Goal: Task Accomplishment & Management: Use online tool/utility

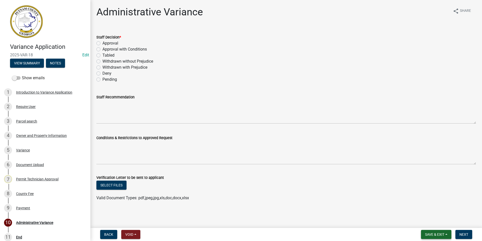
click at [426, 234] on span "Save & Exit" at bounding box center [434, 234] width 19 height 4
click at [426, 222] on button "Save & Exit" at bounding box center [431, 221] width 40 height 12
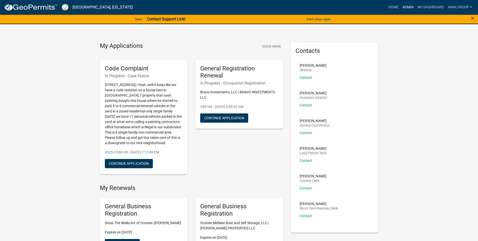
drag, startPoint x: 409, startPoint y: 6, endPoint x: 406, endPoint y: 7, distance: 2.9
click at [408, 6] on link "Admin" at bounding box center [408, 8] width 15 height 10
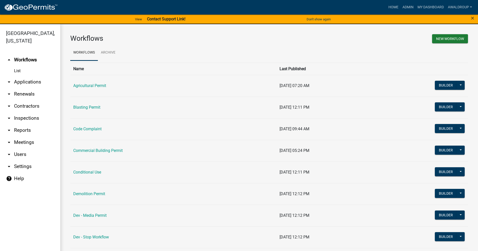
click at [24, 79] on link "arrow_drop_down Applications" at bounding box center [30, 82] width 60 height 12
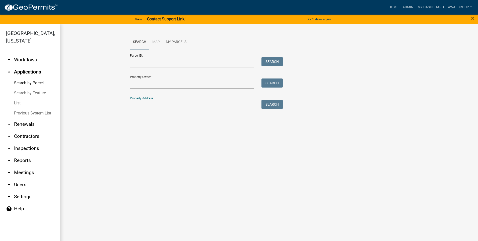
click at [152, 104] on input "Property Address:" at bounding box center [192, 105] width 124 height 10
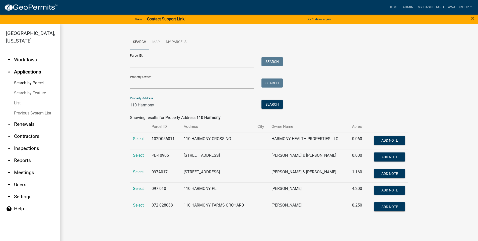
click at [354, 104] on div "Parcel ID: Search Property Owner: Search Property Address: 110 Harmony Search" at bounding box center [269, 80] width 279 height 60
click at [160, 106] on input "110 Harmony" at bounding box center [192, 105] width 124 height 10
type input "110 harmony crossing"
click at [172, 104] on input "110 harmony crossing" at bounding box center [192, 105] width 124 height 10
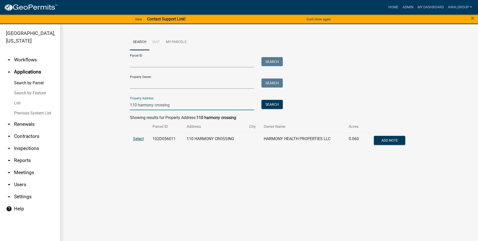
type input "110 harmony crossing"
click at [138, 137] on span "Select" at bounding box center [138, 138] width 11 height 5
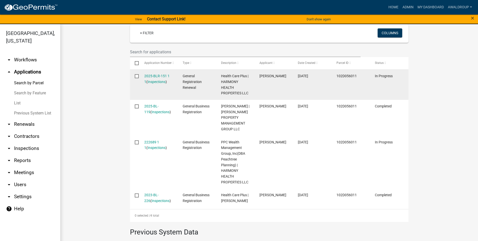
scroll to position [151, 0]
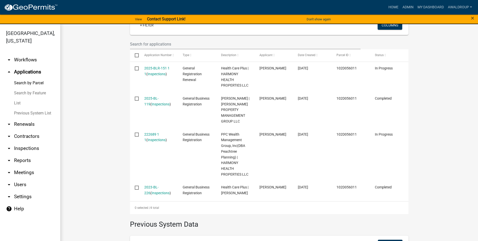
drag, startPoint x: 157, startPoint y: 181, endPoint x: 161, endPoint y: 181, distance: 3.5
click at [157, 185] on link "2023-BL-226" at bounding box center [151, 190] width 14 height 10
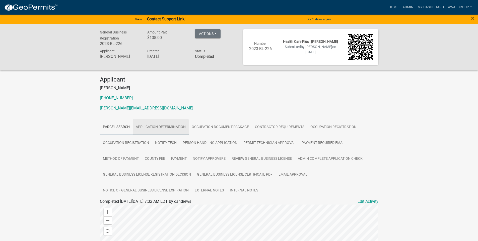
click at [163, 127] on link "Application Determination" at bounding box center [161, 127] width 56 height 16
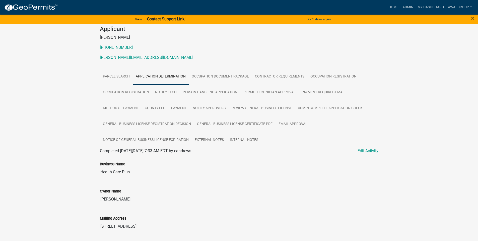
scroll to position [50, 0]
click at [199, 75] on link "Occupation Document Package" at bounding box center [220, 77] width 63 height 16
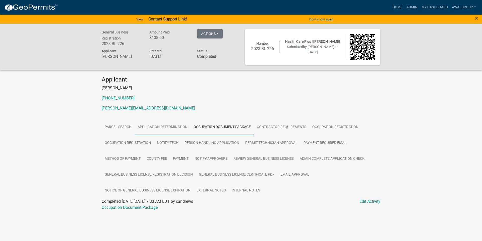
click at [169, 128] on link "Application Determination" at bounding box center [163, 127] width 56 height 16
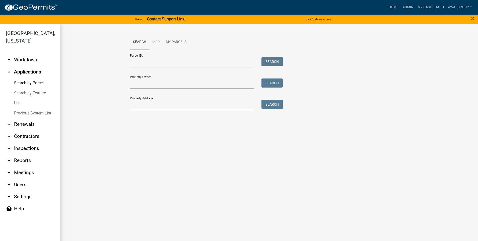
click at [142, 107] on input "Property Address:" at bounding box center [192, 105] width 124 height 10
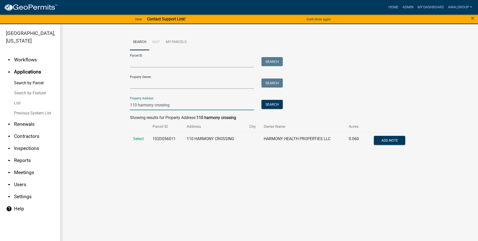
type input "110 harmony crossing"
click at [153, 168] on main "Search Map My Parcels Parcel ID: Search Property Owner: Search Property Address…" at bounding box center [269, 135] width 418 height 222
click at [140, 138] on span "Select" at bounding box center [138, 138] width 11 height 5
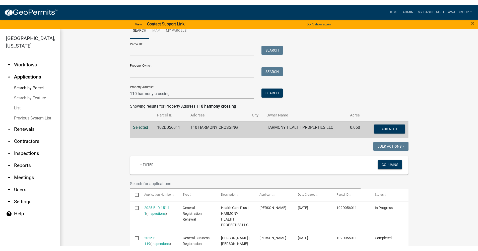
scroll to position [25, 0]
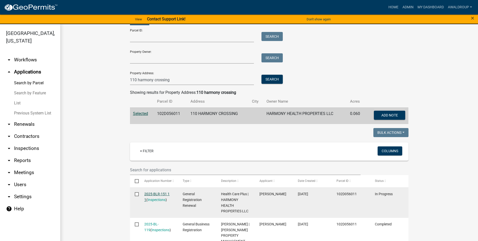
click at [160, 194] on link "2025-BLR-151 1 1" at bounding box center [156, 197] width 25 height 10
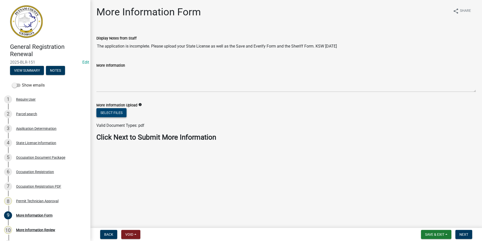
click at [101, 113] on button "Select files" at bounding box center [111, 112] width 30 height 9
click at [113, 113] on button "Select files" at bounding box center [111, 112] width 30 height 9
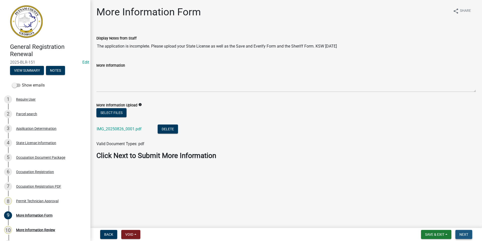
click at [461, 232] on span "Next" at bounding box center [463, 234] width 9 height 4
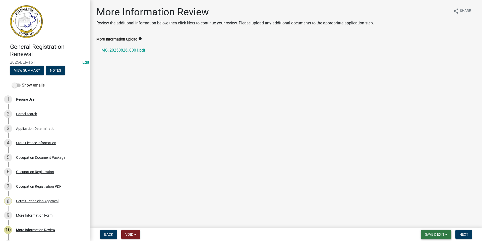
click at [434, 236] on button "Save & Exit" at bounding box center [436, 233] width 30 height 9
click at [427, 219] on button "Save & Exit" at bounding box center [431, 221] width 40 height 12
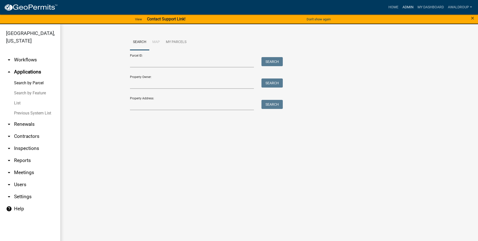
drag, startPoint x: 407, startPoint y: 7, endPoint x: 404, endPoint y: 9, distance: 3.2
click at [407, 7] on link "Admin" at bounding box center [408, 8] width 15 height 10
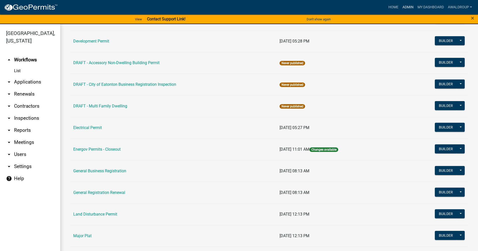
scroll to position [226, 0]
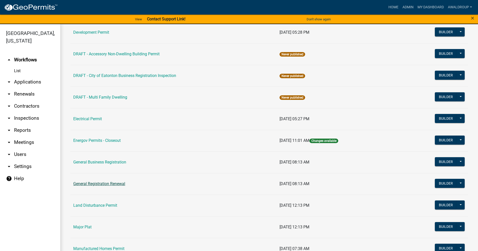
click at [111, 182] on link "General Registration Renewal" at bounding box center [99, 183] width 52 height 5
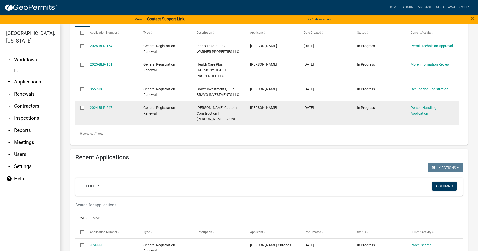
scroll to position [176, 0]
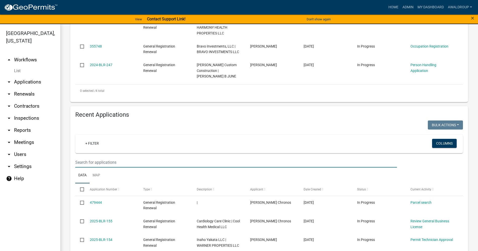
click at [127, 158] on input "text" at bounding box center [236, 162] width 322 height 10
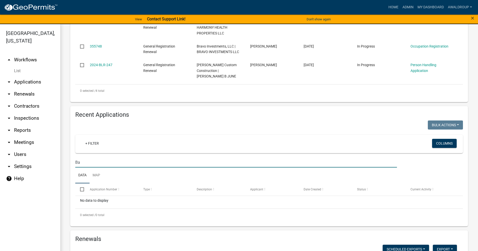
type input "B"
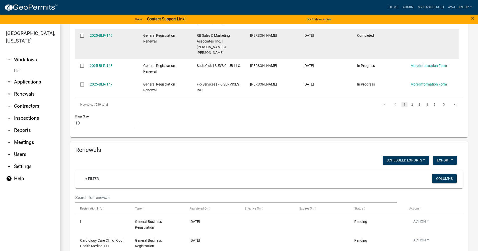
scroll to position [552, 0]
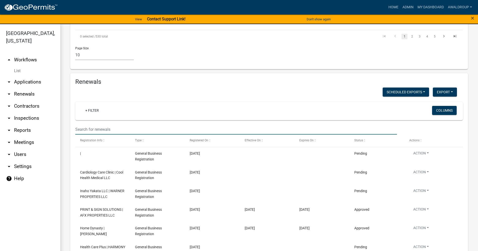
click at [110, 124] on input "text" at bounding box center [236, 129] width 322 height 10
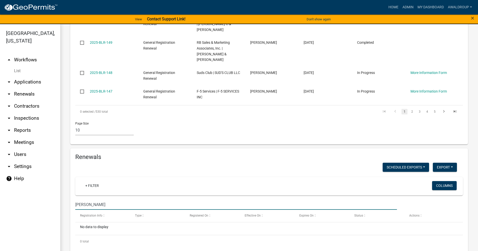
scroll to position [485, 0]
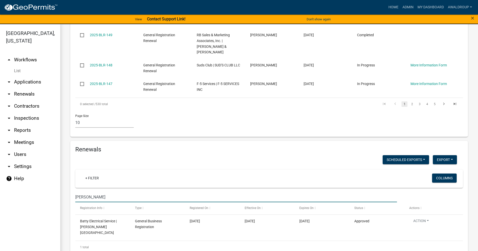
click at [85, 192] on input "[PERSON_NAME]" at bounding box center [236, 197] width 322 height 10
type input "[PERSON_NAME]"
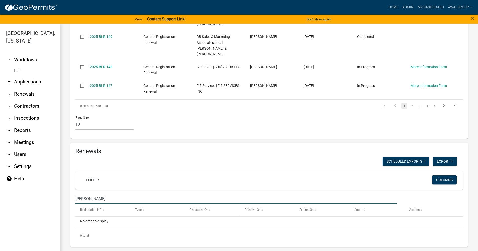
scroll to position [477, 0]
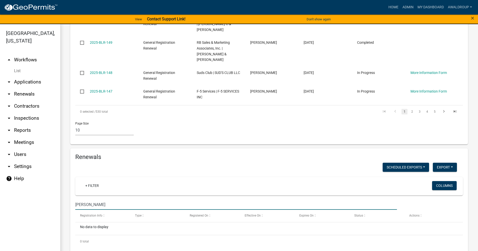
drag, startPoint x: 100, startPoint y: 195, endPoint x: 75, endPoint y: 198, distance: 25.8
click at [75, 199] on div "[PERSON_NAME]" at bounding box center [236, 204] width 329 height 10
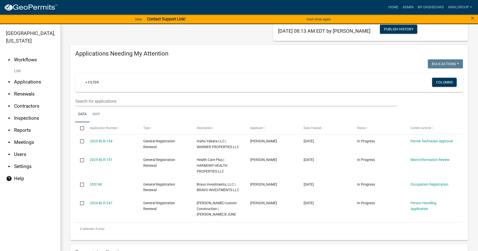
scroll to position [0, 0]
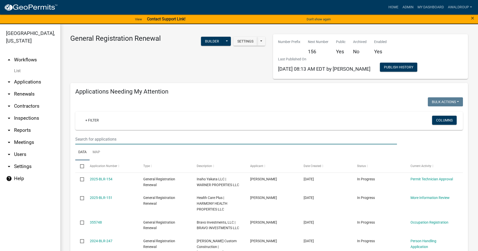
click at [108, 139] on input "text" at bounding box center [236, 139] width 322 height 10
paste input "[PERSON_NAME]"
click at [105, 140] on input "[PERSON_NAME]" at bounding box center [236, 139] width 322 height 10
type input "[PERSON_NAME]"
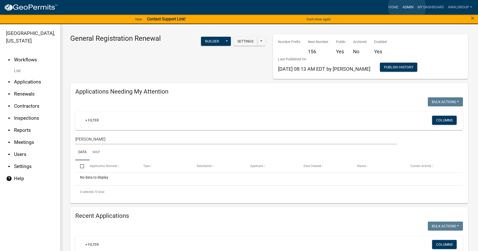
click at [407, 7] on link "Admin" at bounding box center [408, 8] width 15 height 10
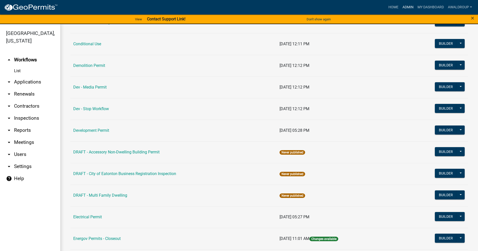
scroll to position [176, 0]
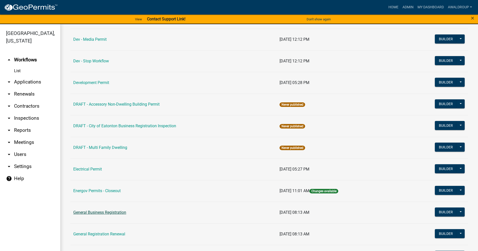
click at [103, 214] on link "General Business Registration" at bounding box center [99, 212] width 53 height 5
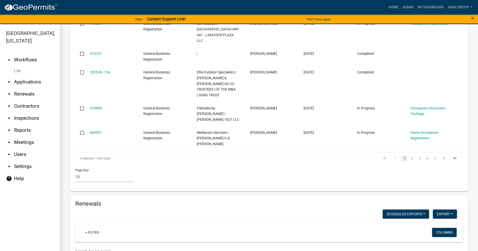
scroll to position [6, 0]
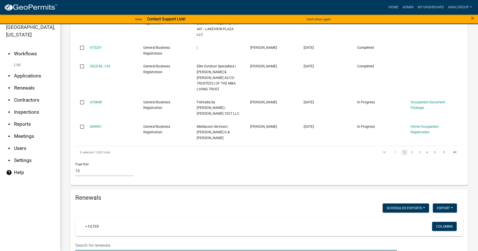
click at [110, 240] on input "text" at bounding box center [236, 245] width 322 height 10
paste input "[PERSON_NAME]"
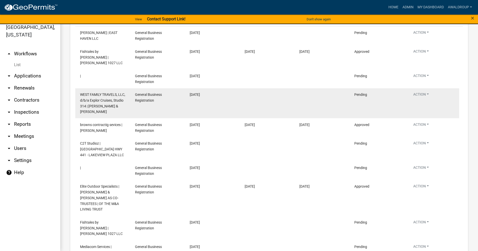
scroll to position [708, 0]
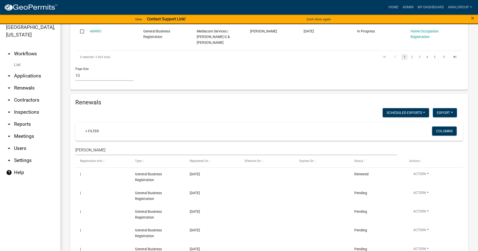
scroll to position [440, 0]
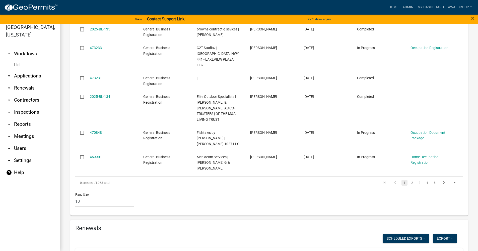
type input "B"
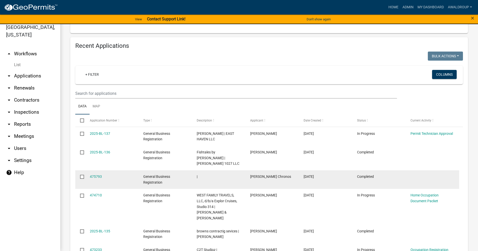
scroll to position [214, 0]
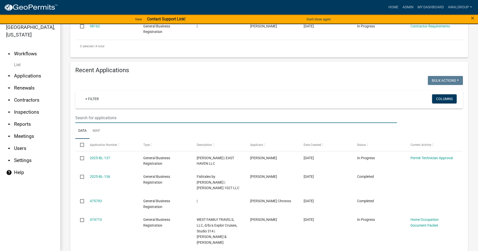
click at [94, 112] on input "text" at bounding box center [236, 117] width 322 height 10
paste input "[PERSON_NAME]"
click at [137, 112] on input "[PERSON_NAME]" at bounding box center [236, 117] width 322 height 10
type input "[PERSON_NAME]"
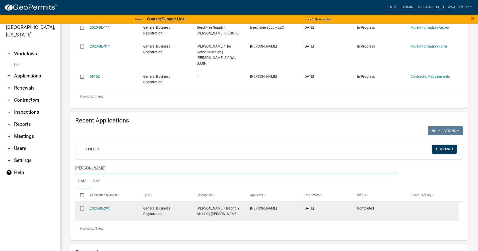
scroll to position [189, 0]
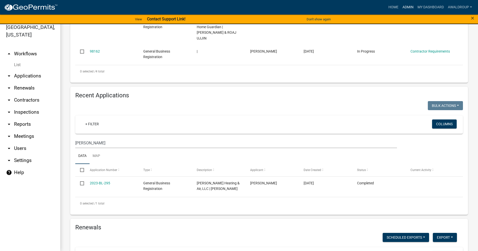
drag, startPoint x: 408, startPoint y: 5, endPoint x: 410, endPoint y: 8, distance: 4.1
click at [408, 5] on link "Admin" at bounding box center [408, 8] width 15 height 10
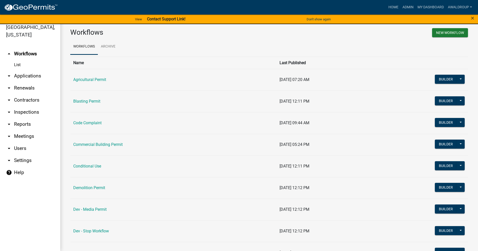
click at [20, 74] on link "arrow_drop_down Applications" at bounding box center [30, 76] width 60 height 12
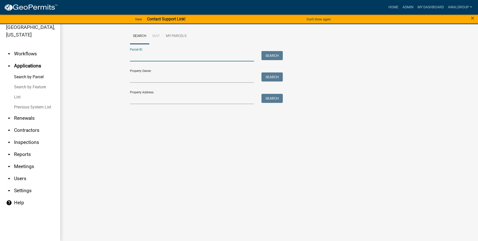
click at [135, 52] on input "Parcel ID:" at bounding box center [192, 56] width 124 height 10
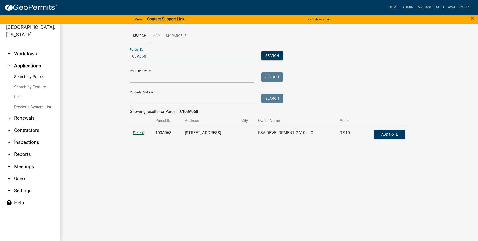
type input "103A068"
click at [142, 131] on span "Select" at bounding box center [138, 132] width 11 height 5
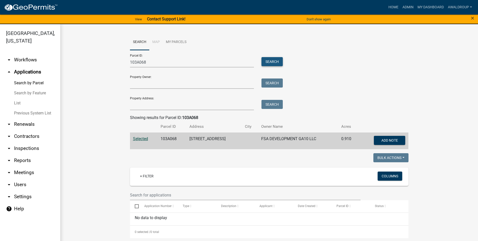
click at [269, 61] on button "Search" at bounding box center [272, 61] width 21 height 9
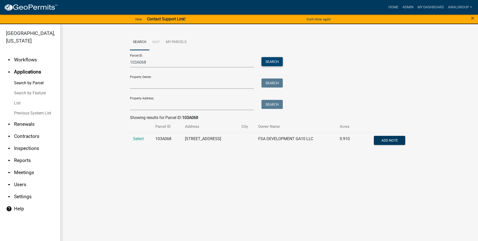
click at [271, 62] on button "Search" at bounding box center [272, 61] width 21 height 9
drag, startPoint x: 14, startPoint y: 158, endPoint x: 58, endPoint y: 147, distance: 45.3
click at [14, 158] on link "arrow_drop_down Reports" at bounding box center [30, 160] width 60 height 12
select select "0: null"
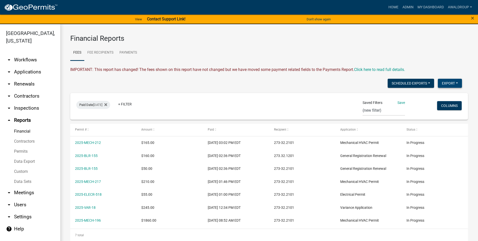
click at [456, 82] on button "Export" at bounding box center [450, 83] width 24 height 9
click at [430, 96] on button "Excel Format (.xlsx)" at bounding box center [438, 96] width 47 height 12
